Goal: Check status: Check status

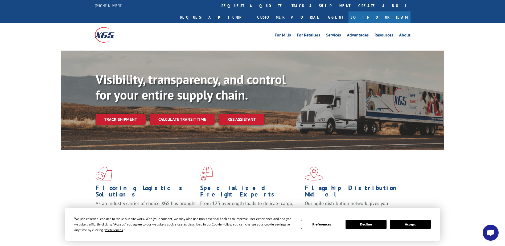
click at [407, 226] on button "Accept" at bounding box center [410, 224] width 41 height 9
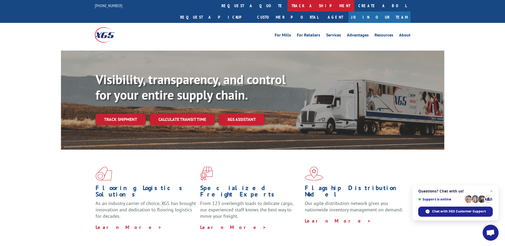
click at [287, 5] on link "track a shipment" at bounding box center [320, 5] width 67 height 11
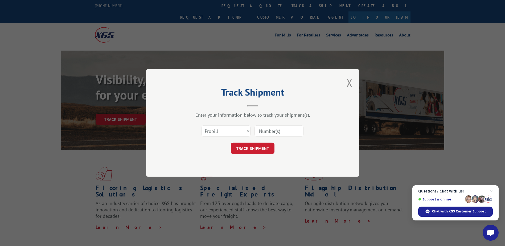
click at [271, 132] on input at bounding box center [278, 131] width 49 height 11
paste input "17553351"
click at [286, 133] on input "17553351" at bounding box center [278, 131] width 49 height 11
type input "17553351"
click at [260, 151] on button "TRACK SHIPMENT" at bounding box center [253, 148] width 44 height 11
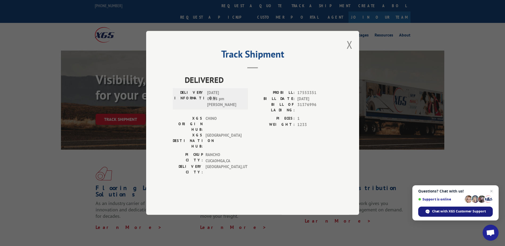
click at [439, 212] on span "Chat with XGS Customer Support" at bounding box center [459, 211] width 54 height 5
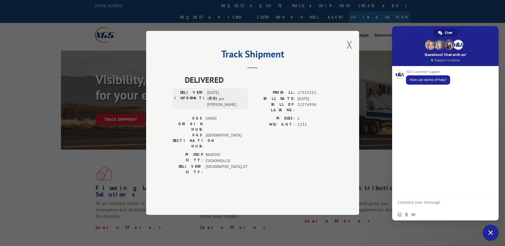
click at [423, 200] on textarea "Compose your message..." at bounding box center [439, 201] width 85 height 13
paste textarea "17553351"
type textarea "I need the delivery receipt for PRO 17553351"
click at [483, 197] on div "I need the delivery receipt for PRO 17553351" at bounding box center [445, 199] width 106 height 18
click at [487, 195] on span "Send" at bounding box center [488, 197] width 9 height 9
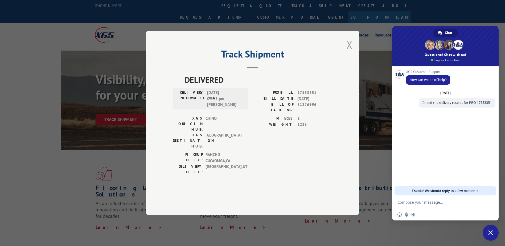
click at [349, 52] on button "Close modal" at bounding box center [349, 45] width 6 height 14
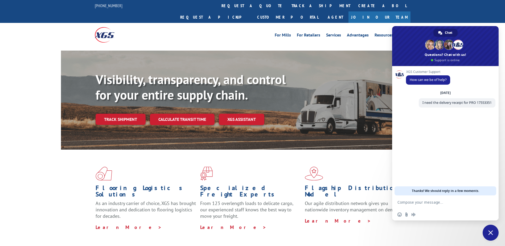
click at [425, 238] on div "Flooring Logistics Solutions As an industry carrier of choice, XGS has brought …" at bounding box center [252, 203] width 505 height 107
click at [500, 235] on div "Flooring Logistics Solutions As an industry carrier of choice, XGS has brought …" at bounding box center [252, 203] width 505 height 107
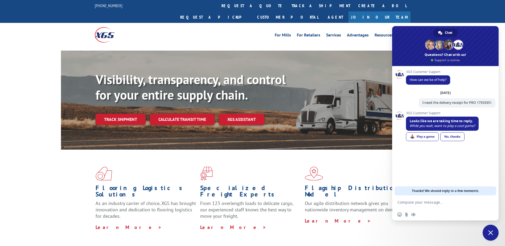
click at [491, 231] on span "Close chat" at bounding box center [490, 232] width 5 height 5
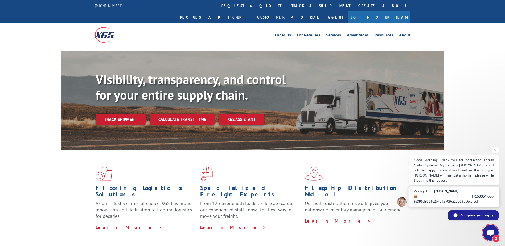
click at [465, 202] on span "📦 17553351-pod-86396d3621c2b7e1570f6a27d68ab6ca.pdf" at bounding box center [453, 199] width 81 height 10
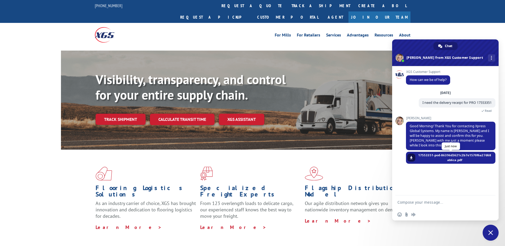
click at [455, 157] on span "17553351-pod-86396d3621c2b7e1570f6a27d68ab6ca.pdf" at bounding box center [454, 158] width 73 height 10
click at [452, 160] on span "17553351-pod-86396d3621c2b7e1570f6a27d68ab6ca.pdf" at bounding box center [454, 158] width 73 height 10
click at [412, 157] on span at bounding box center [410, 157] width 3 height 3
click at [416, 201] on textarea "Compose your message..." at bounding box center [439, 201] width 85 height 13
type textarea "Thank you"
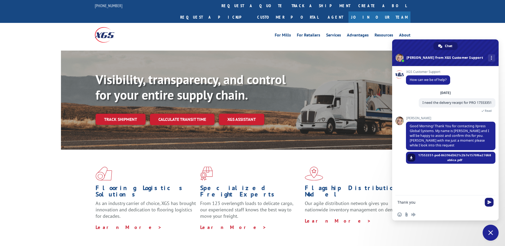
click at [492, 203] on span "Send" at bounding box center [488, 202] width 9 height 9
drag, startPoint x: 492, startPoint y: 224, endPoint x: 489, endPoint y: 232, distance: 8.9
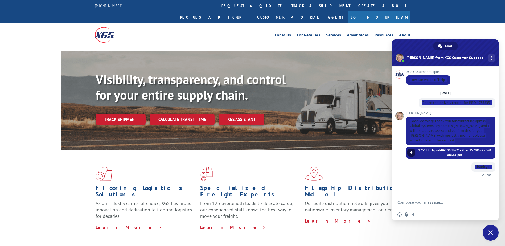
click at [490, 230] on span "Close chat" at bounding box center [490, 232] width 5 height 5
